Goal: Task Accomplishment & Management: Complete application form

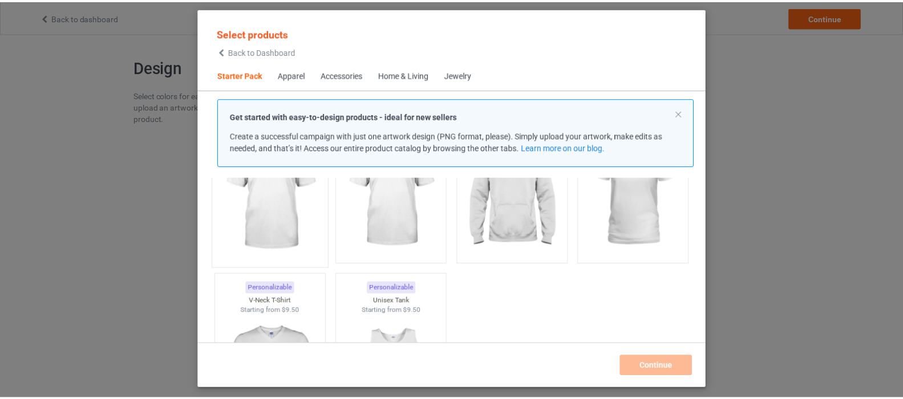
scroll to position [72, 0]
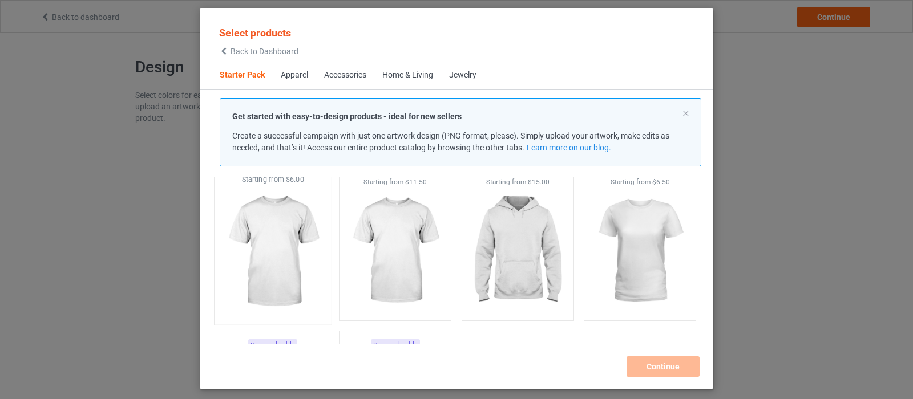
click at [280, 274] on img at bounding box center [272, 252] width 107 height 134
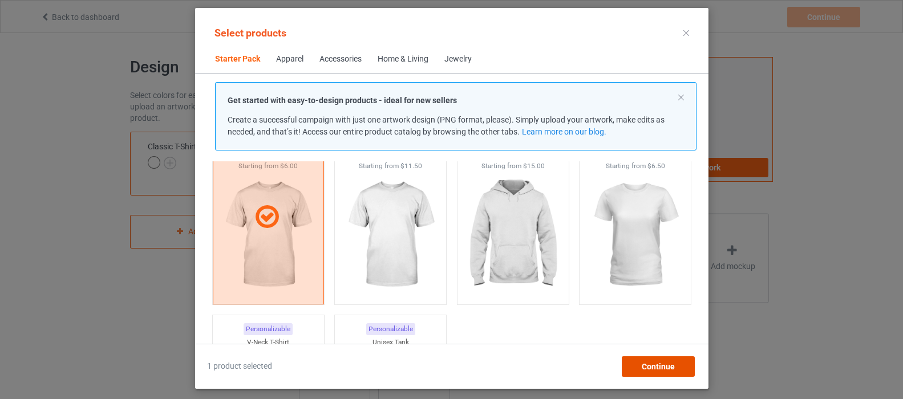
click at [666, 369] on span "Continue" at bounding box center [657, 366] width 33 height 9
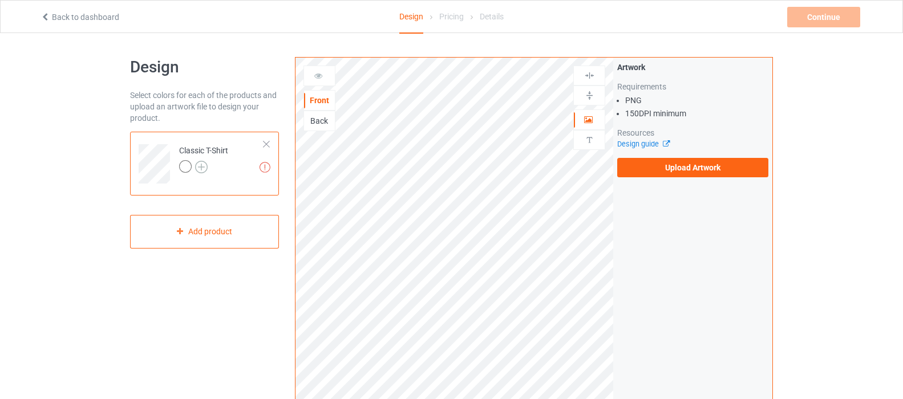
click at [203, 166] on img at bounding box center [201, 167] width 13 height 13
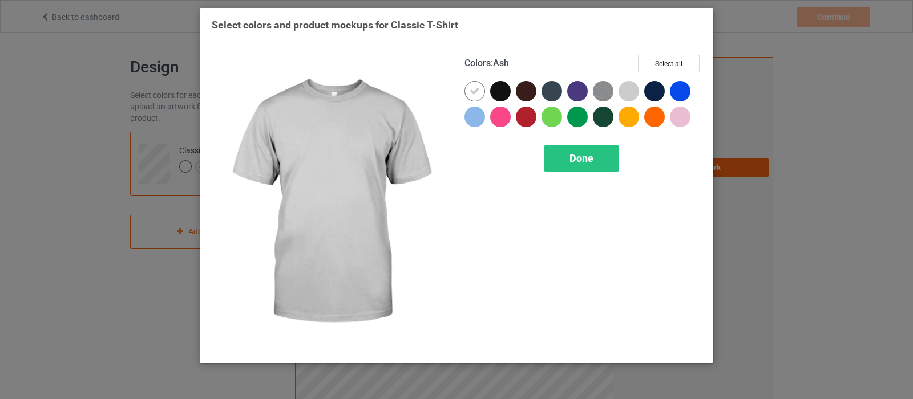
click at [629, 91] on div at bounding box center [628, 91] width 21 height 21
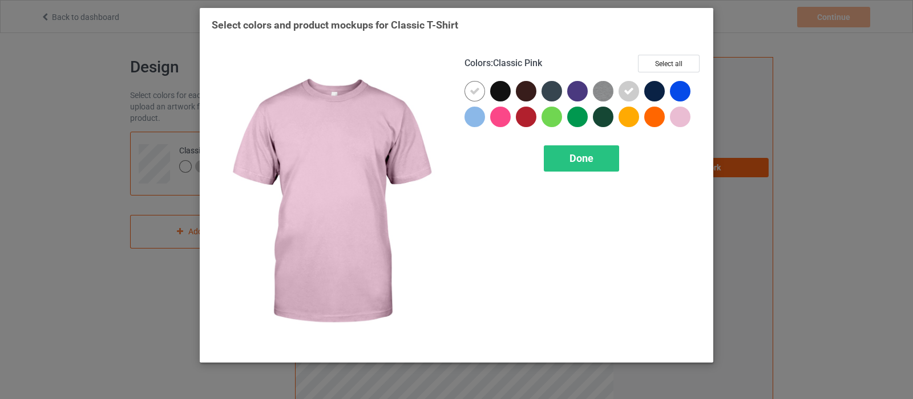
click at [677, 116] on div at bounding box center [680, 117] width 21 height 21
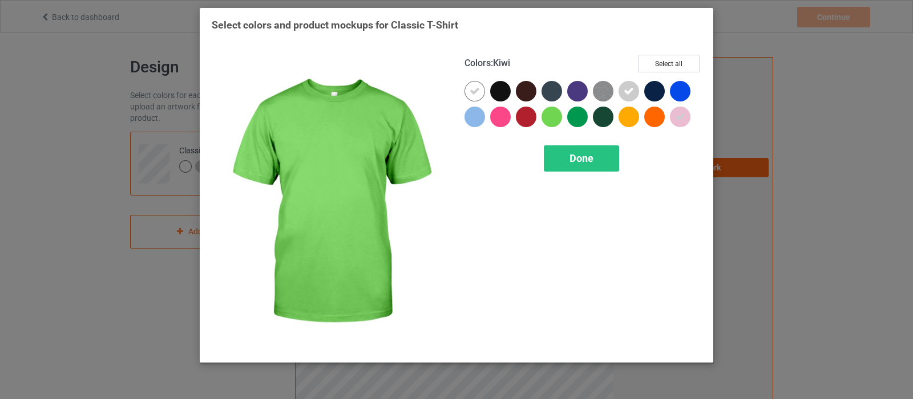
click at [552, 116] on div at bounding box center [551, 117] width 21 height 21
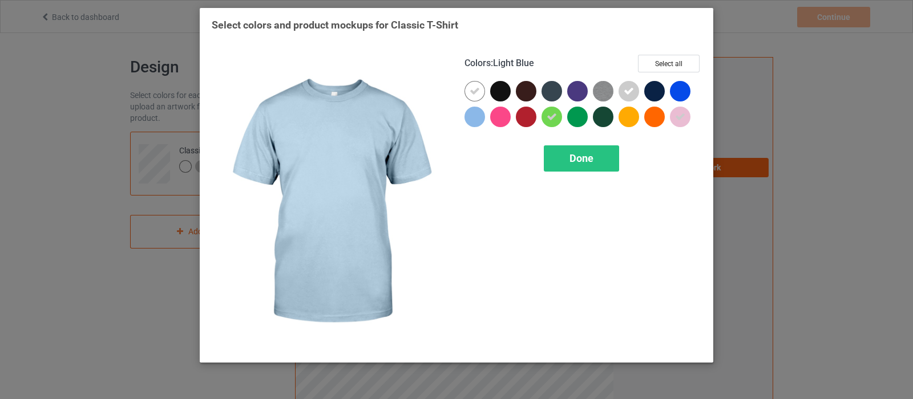
click at [472, 118] on div at bounding box center [474, 117] width 21 height 21
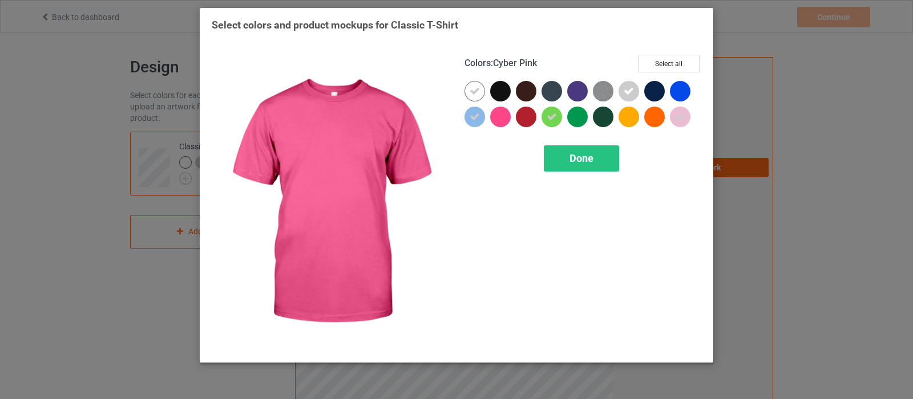
click at [500, 118] on div at bounding box center [500, 117] width 21 height 21
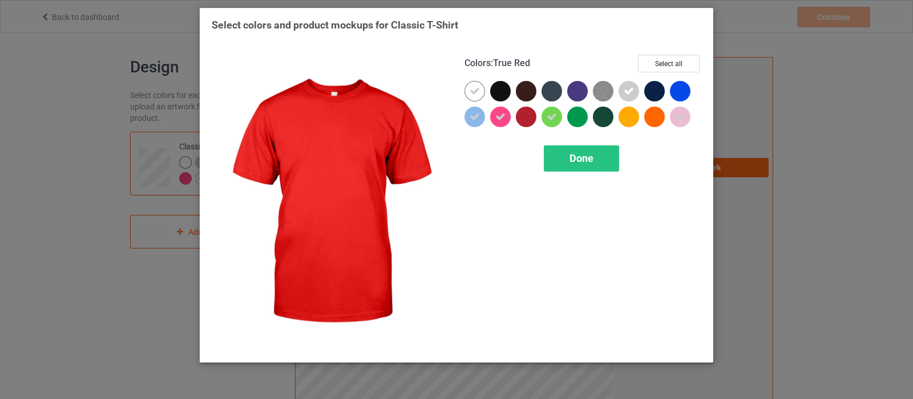
click at [528, 118] on div at bounding box center [526, 117] width 21 height 21
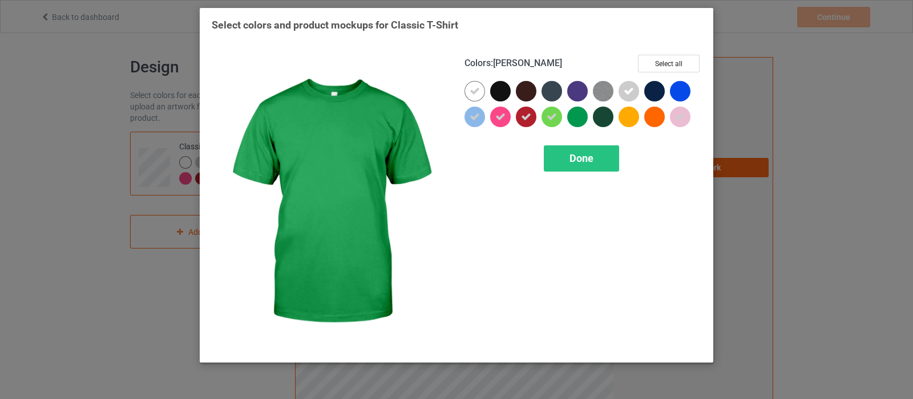
click at [580, 119] on div at bounding box center [577, 117] width 21 height 21
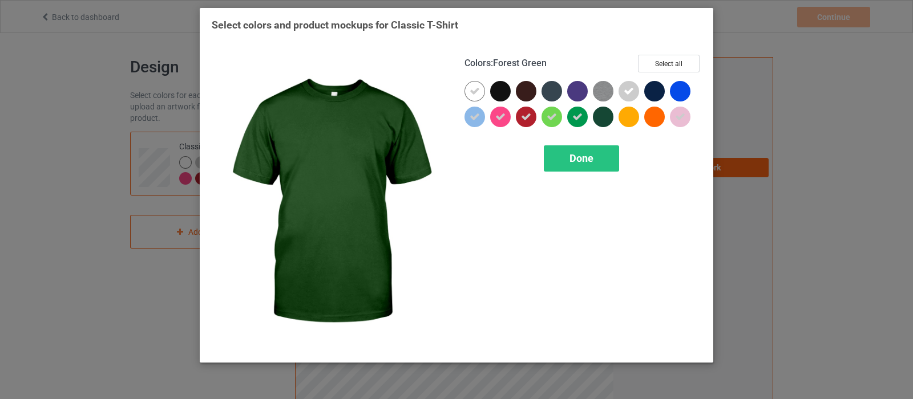
click at [606, 119] on div at bounding box center [603, 117] width 21 height 21
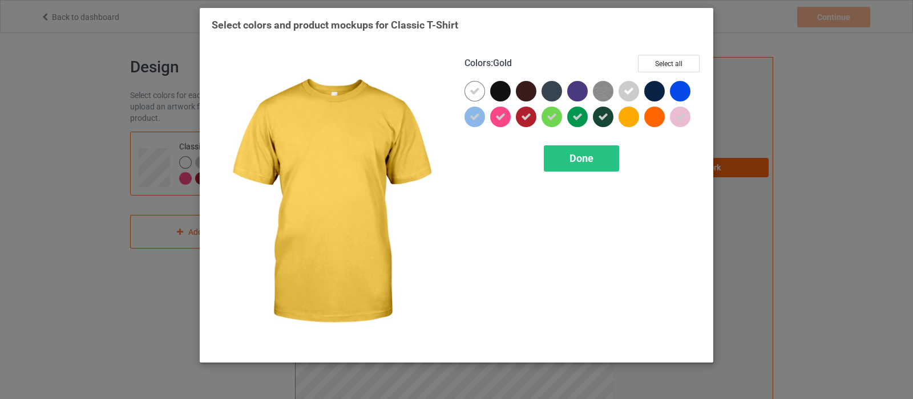
click at [625, 118] on div at bounding box center [628, 117] width 21 height 21
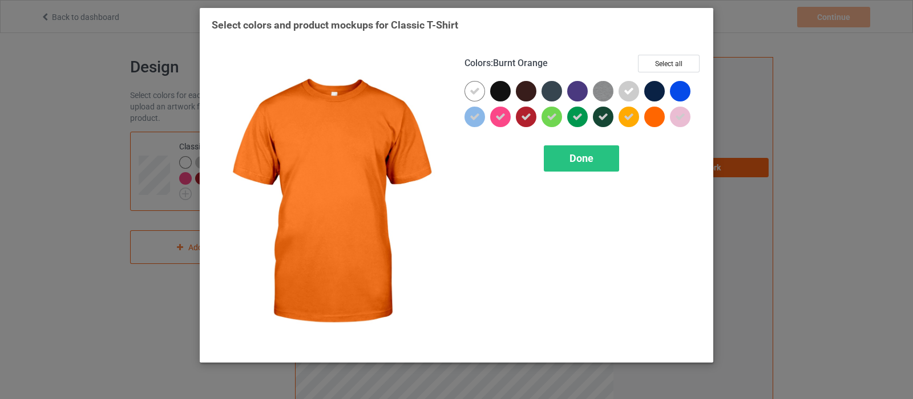
click at [651, 118] on div at bounding box center [654, 117] width 21 height 21
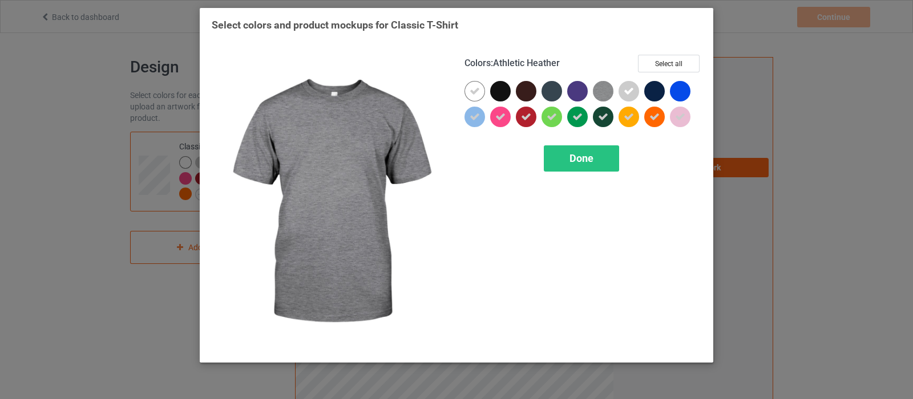
click at [599, 94] on img at bounding box center [603, 91] width 21 height 21
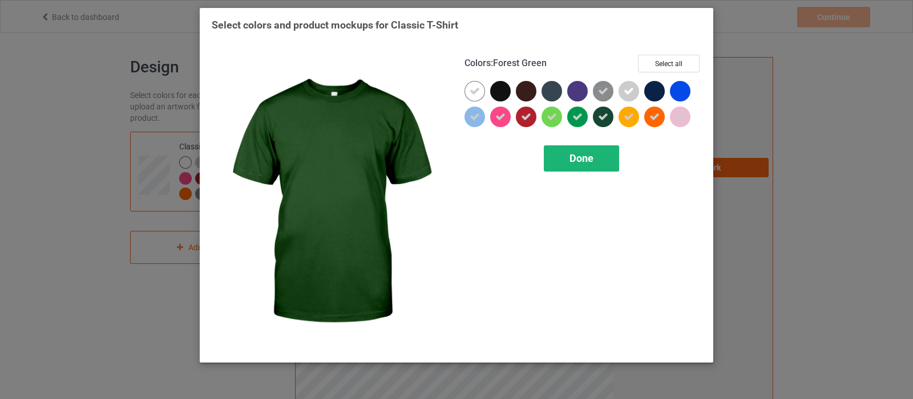
click at [594, 152] on div "Done" at bounding box center [581, 158] width 75 height 26
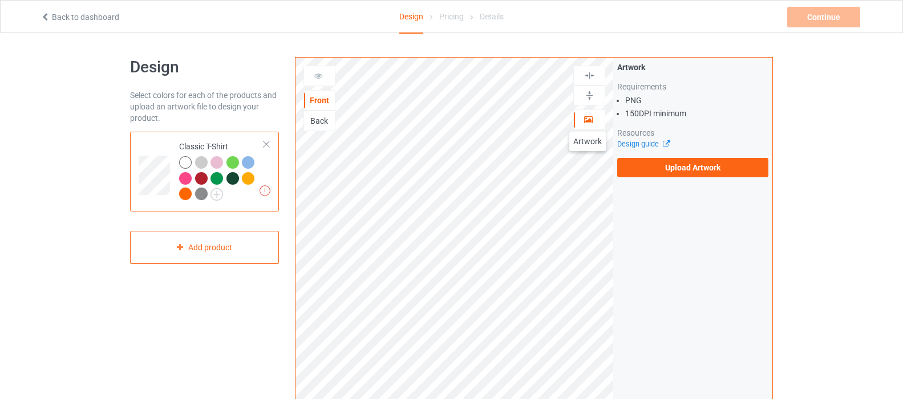
click at [588, 120] on icon at bounding box center [589, 118] width 10 height 8
click at [664, 164] on label "Upload Artwork" at bounding box center [692, 167] width 151 height 19
click at [0, 0] on input "Upload Artwork" at bounding box center [0, 0] width 0 height 0
click at [428, 43] on div "Design Select colors for each of the products and upload an artwork file to des…" at bounding box center [451, 386] width 643 height 706
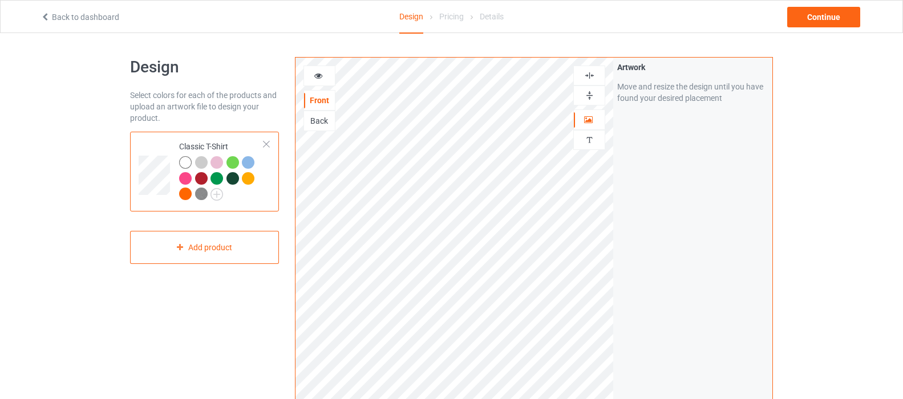
click at [317, 123] on div "Back" at bounding box center [319, 120] width 31 height 11
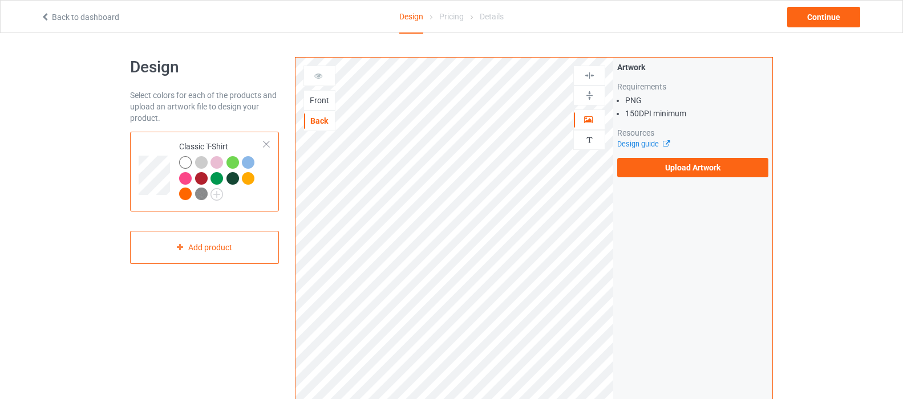
click at [317, 99] on div "Front" at bounding box center [319, 100] width 31 height 11
click at [318, 123] on div "Back" at bounding box center [319, 120] width 31 height 11
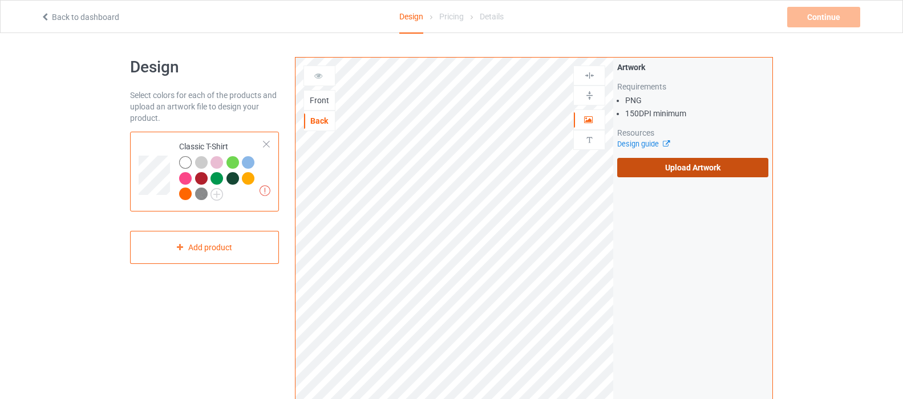
click at [652, 169] on label "Upload Artwork" at bounding box center [692, 167] width 151 height 19
click at [0, 0] on input "Upload Artwork" at bounding box center [0, 0] width 0 height 0
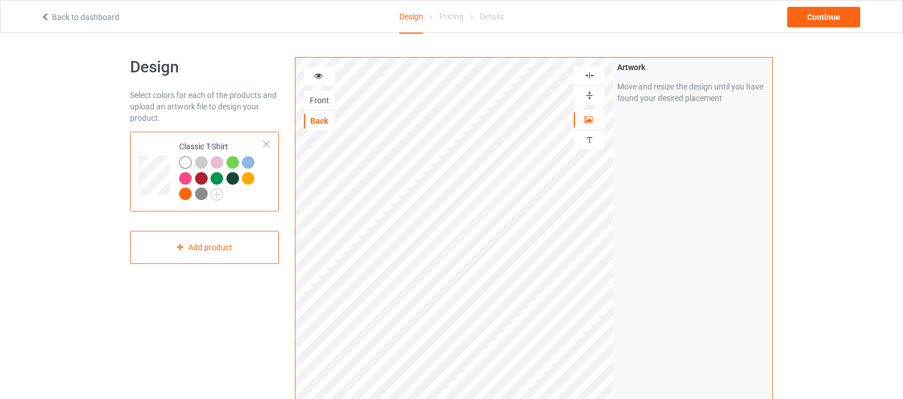
click at [326, 82] on div at bounding box center [320, 76] width 32 height 21
click at [325, 77] on div at bounding box center [319, 75] width 31 height 11
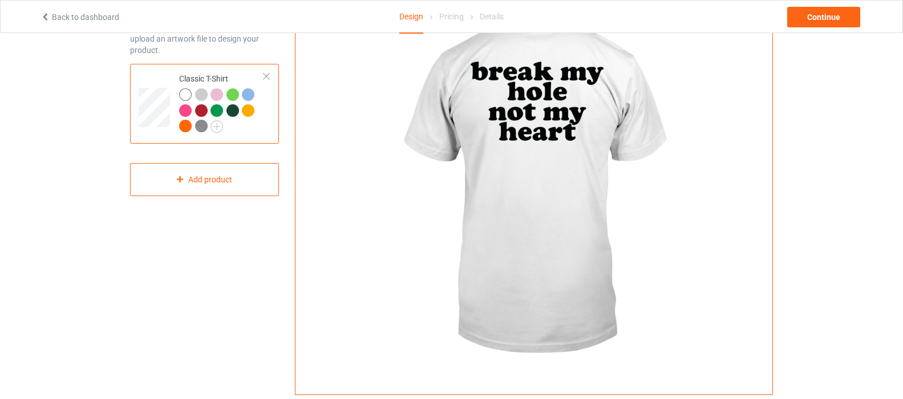
scroll to position [114, 0]
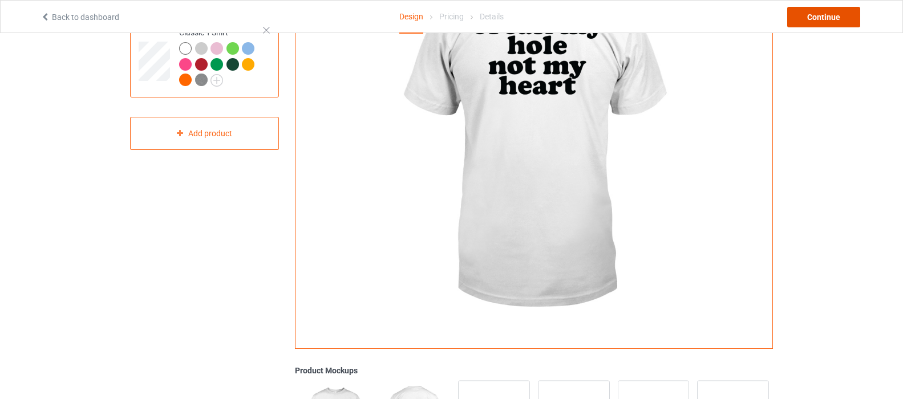
click at [814, 15] on div "Continue" at bounding box center [823, 17] width 73 height 21
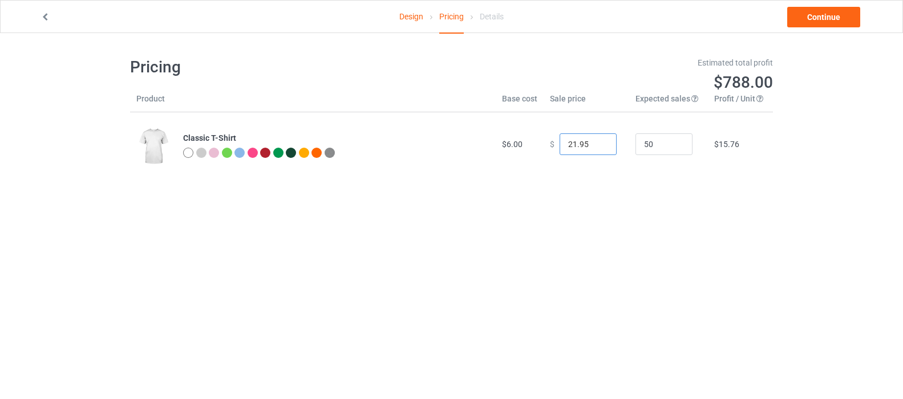
click at [598, 148] on input "21.95" at bounding box center [588, 145] width 57 height 22
click at [598, 148] on input "20.95" at bounding box center [588, 145] width 57 height 22
type input "19.95"
click at [598, 148] on input "19.95" at bounding box center [588, 145] width 57 height 22
click at [806, 19] on link "Continue" at bounding box center [823, 17] width 73 height 21
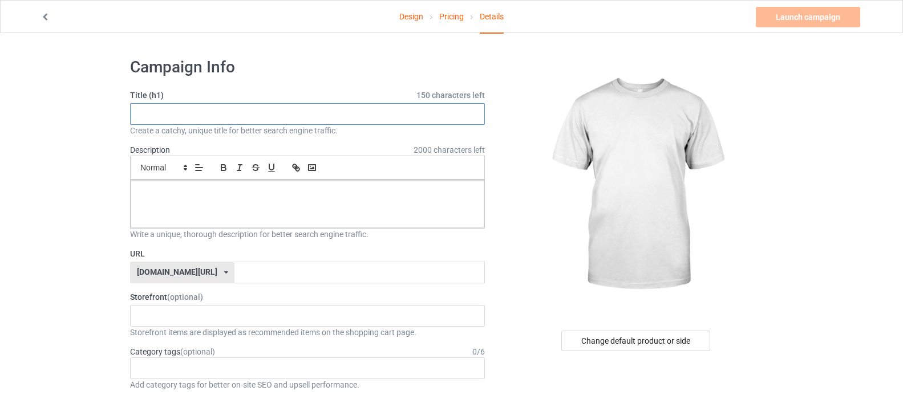
click at [266, 120] on input "text" at bounding box center [307, 114] width 355 height 22
click at [207, 116] on input "break my hole not my heart" at bounding box center [307, 114] width 355 height 22
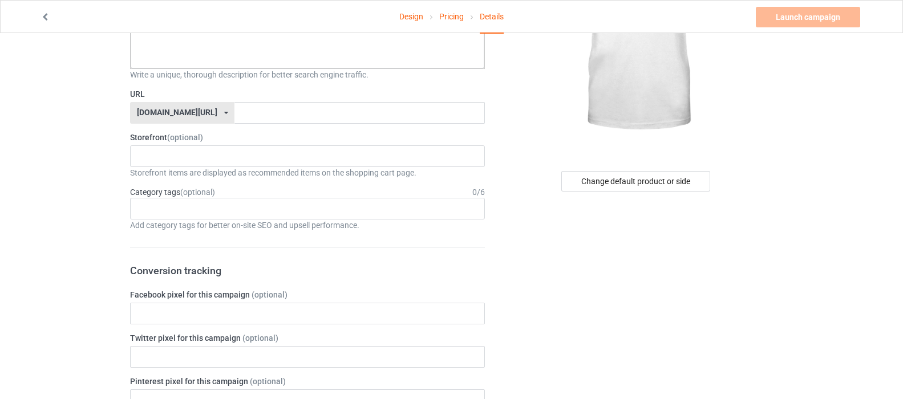
scroll to position [228, 0]
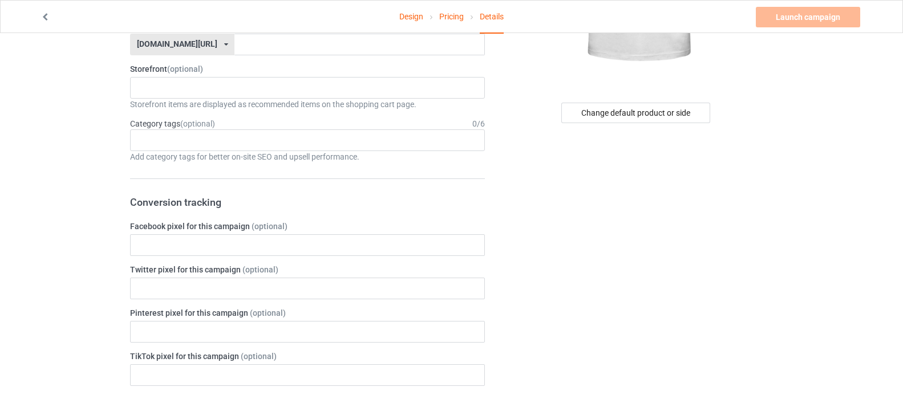
type input "break my hole not my heart"
click at [234, 45] on div "youcanbeawesome93.com/ youcanbeawesome93.com/ teechip.com/ 60e8bea3b0ca94317a59…" at bounding box center [182, 45] width 104 height 22
click at [193, 86] on div "teechip.com/" at bounding box center [182, 86] width 103 height 21
paste input "break my hole not my heart"
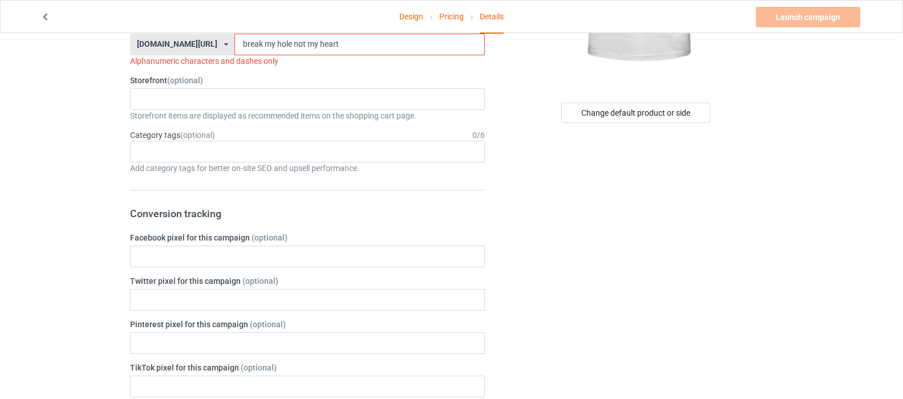
drag, startPoint x: 310, startPoint y: 43, endPoint x: 246, endPoint y: 44, distance: 63.9
click at [246, 44] on input "break my hole not my heart" at bounding box center [359, 45] width 250 height 22
click at [281, 43] on input "break my hole not my heart" at bounding box center [359, 45] width 250 height 22
drag, startPoint x: 275, startPoint y: 44, endPoint x: 233, endPoint y: 45, distance: 42.2
click at [234, 45] on input "break my hole not my heart" at bounding box center [359, 45] width 250 height 22
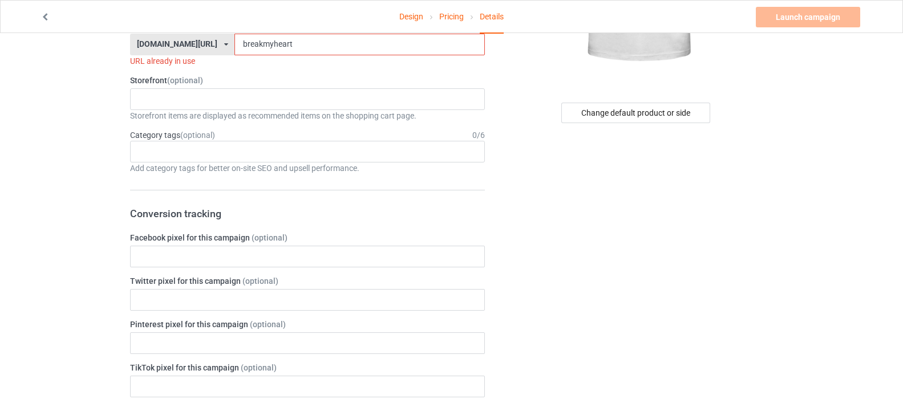
click at [100, 158] on div "Design Pricing Details Launch campaign Please enter campaign description Campai…" at bounding box center [451, 402] width 903 height 1194
drag, startPoint x: 267, startPoint y: 44, endPoint x: 240, endPoint y: 46, distance: 26.9
click at [234, 46] on input "breakmyheart" at bounding box center [359, 45] width 250 height 22
click at [240, 46] on input "breakmyheart" at bounding box center [359, 45] width 250 height 22
drag, startPoint x: 240, startPoint y: 46, endPoint x: 232, endPoint y: 46, distance: 8.0
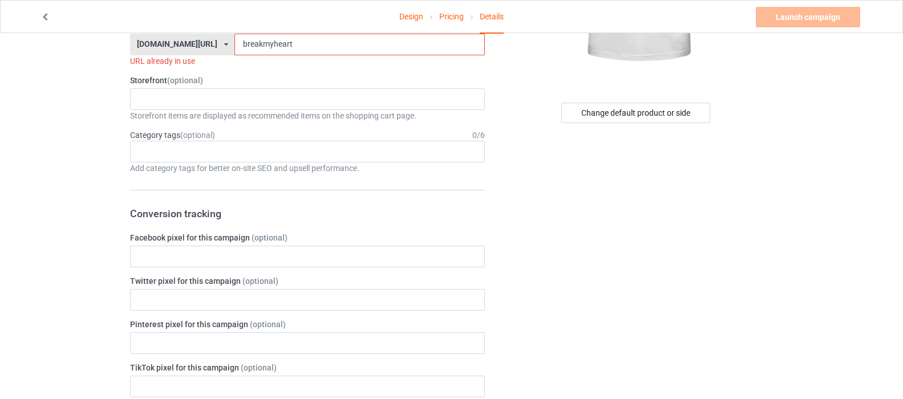
click at [234, 46] on input "breakmyheart" at bounding box center [359, 45] width 250 height 22
click at [85, 141] on div "Design Pricing Details Launch campaign Please enter campaign description Campai…" at bounding box center [451, 402] width 903 height 1194
drag, startPoint x: 254, startPoint y: 47, endPoint x: 229, endPoint y: 47, distance: 25.7
click at [234, 47] on input "breakheart" at bounding box center [359, 45] width 250 height 22
click at [80, 134] on div "Design Pricing Details Launch campaign Please enter campaign description Campai…" at bounding box center [451, 402] width 903 height 1194
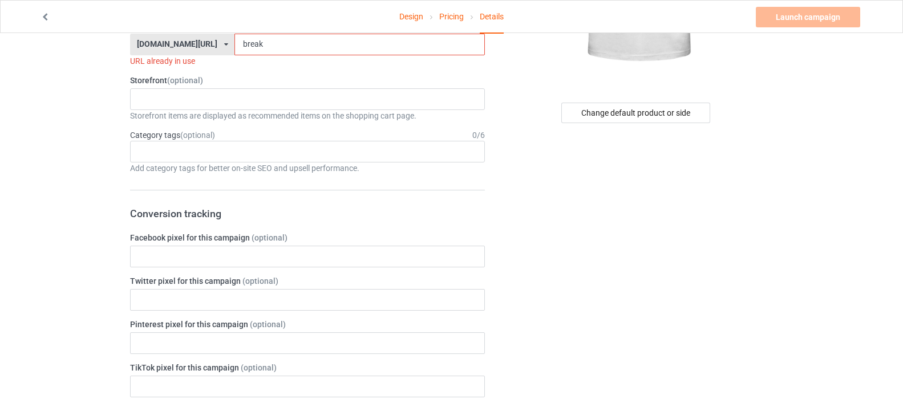
click at [238, 42] on input "break" at bounding box center [359, 45] width 250 height 22
type input "b"
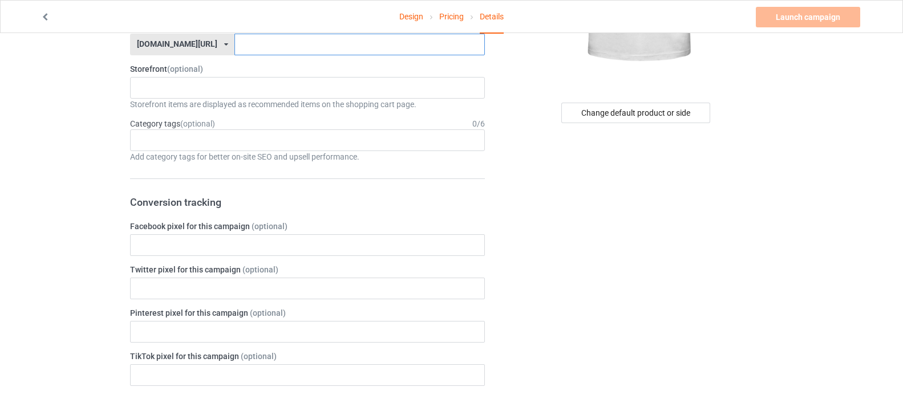
paste input "break my hole not my heart"
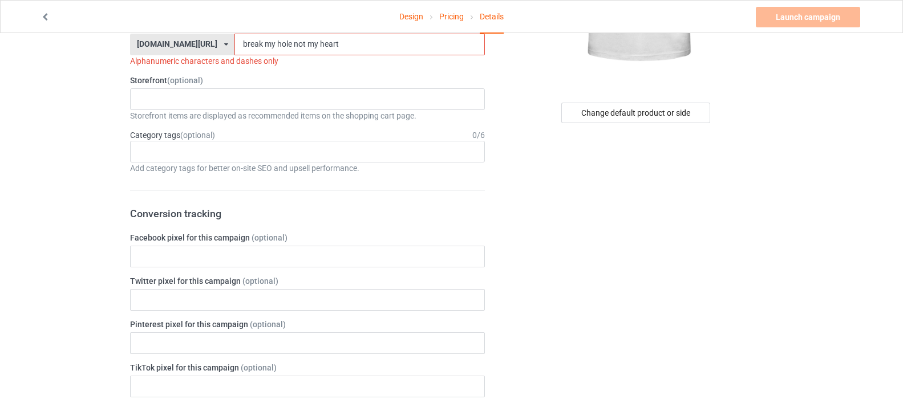
drag, startPoint x: 231, startPoint y: 45, endPoint x: 289, endPoint y: 42, distance: 57.7
click at [289, 42] on input "break my hole not my heart" at bounding box center [359, 45] width 250 height 22
click at [279, 47] on input "breakheart" at bounding box center [359, 45] width 250 height 22
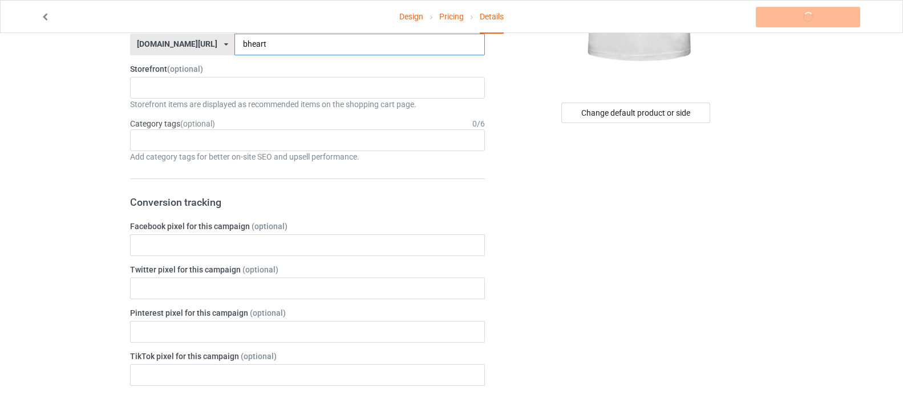
type input "heart"
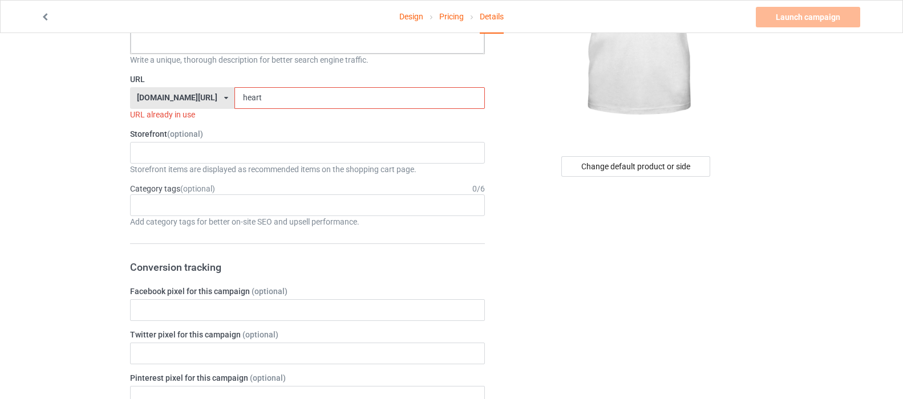
scroll to position [114, 0]
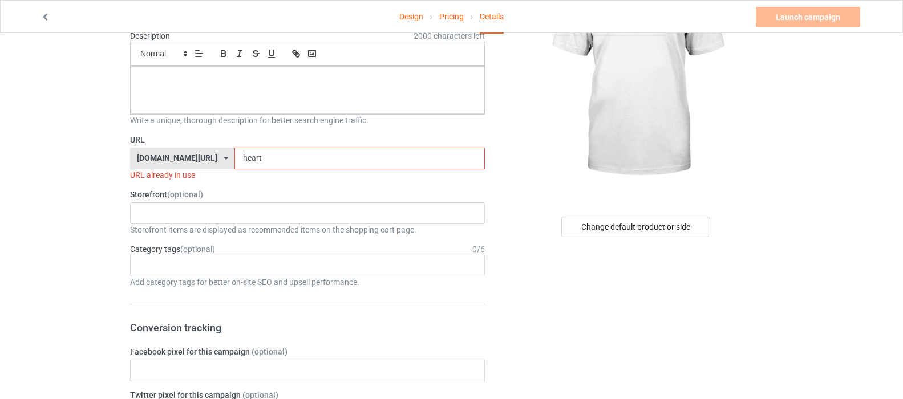
click at [234, 161] on input "heart" at bounding box center [359, 159] width 250 height 22
click at [234, 157] on input "boub" at bounding box center [359, 159] width 250 height 22
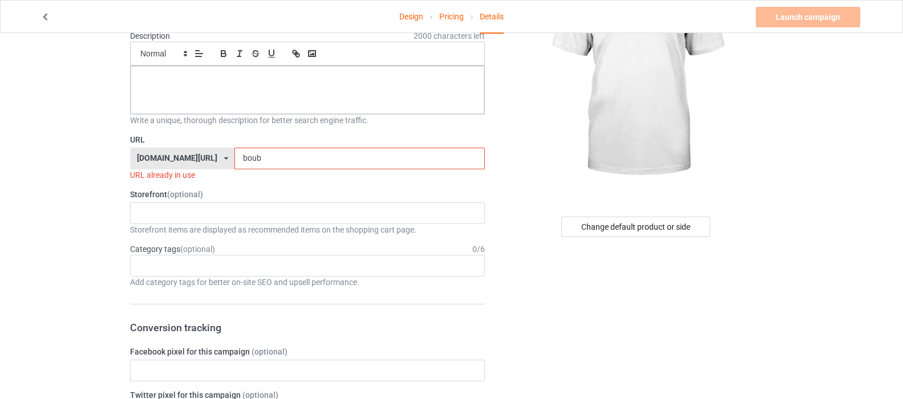
click at [234, 157] on input "boub" at bounding box center [359, 159] width 250 height 22
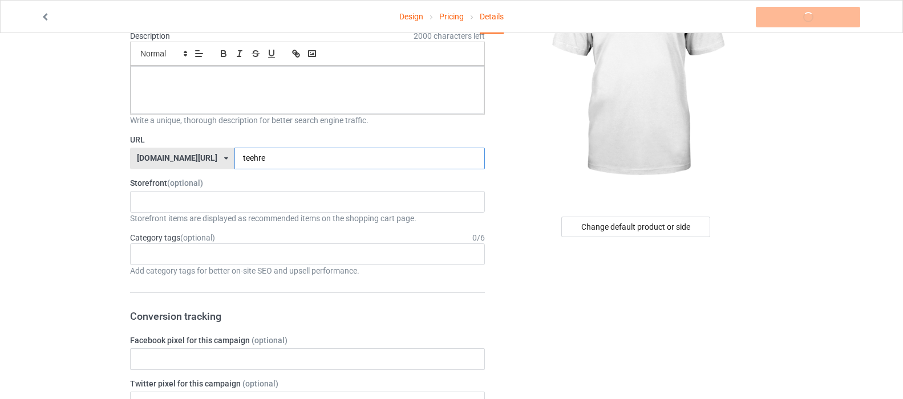
type input "teehrea"
type input "t"
click at [198, 207] on div "t No result found" at bounding box center [307, 202] width 355 height 22
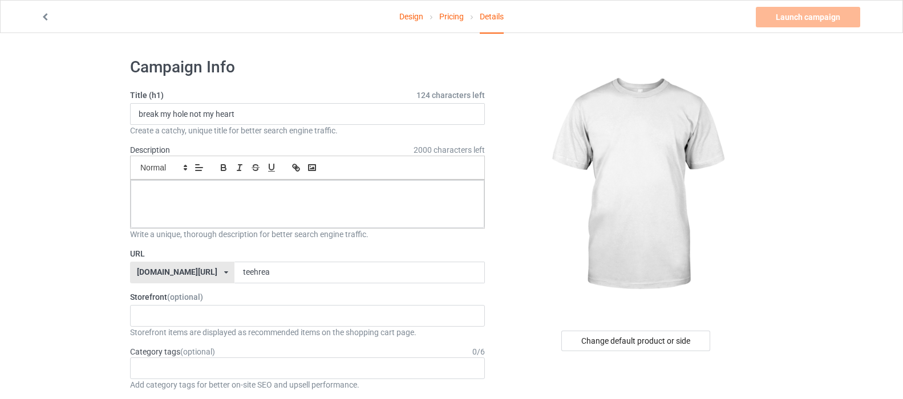
click at [189, 198] on p at bounding box center [307, 193] width 335 height 11
click at [209, 117] on input "break my hole not my heart" at bounding box center [307, 114] width 355 height 22
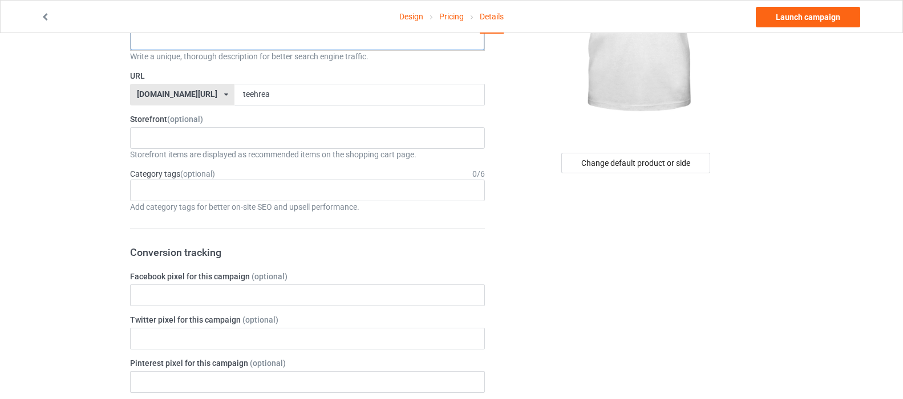
scroll to position [171, 0]
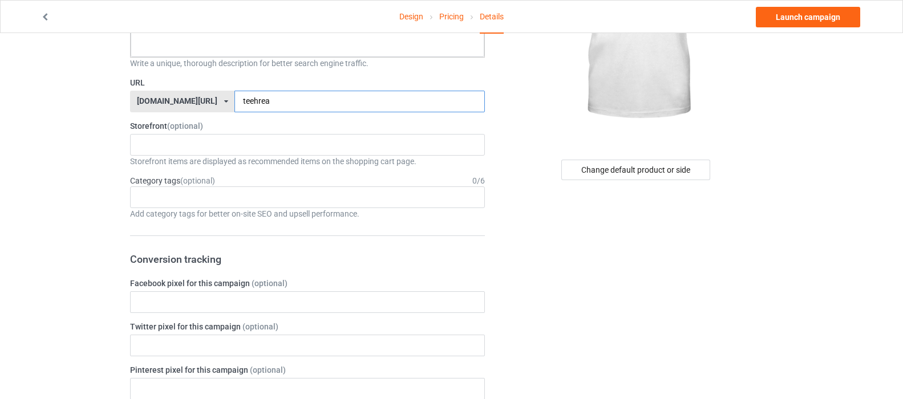
click at [273, 103] on input "teehrea" at bounding box center [359, 102] width 250 height 22
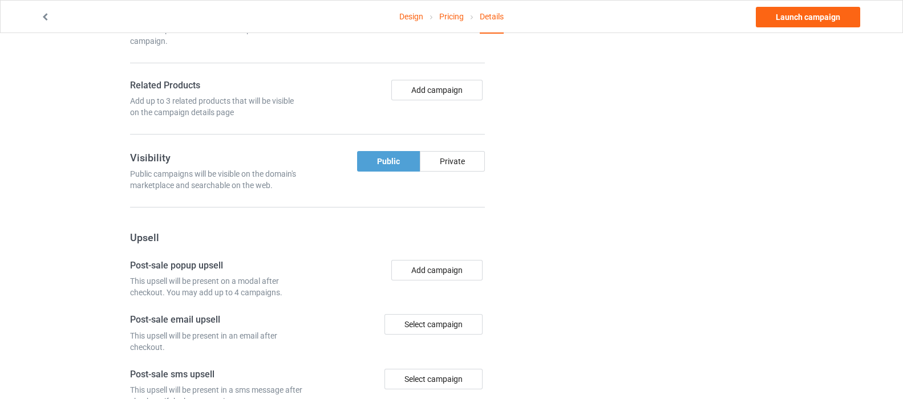
scroll to position [816, 0]
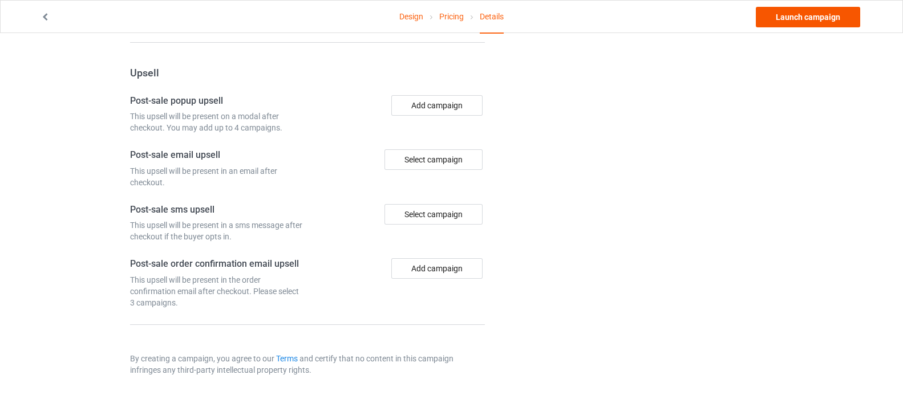
type input "teehreat"
click at [795, 13] on link "Launch campaign" at bounding box center [808, 17] width 104 height 21
